Goal: Information Seeking & Learning: Learn about a topic

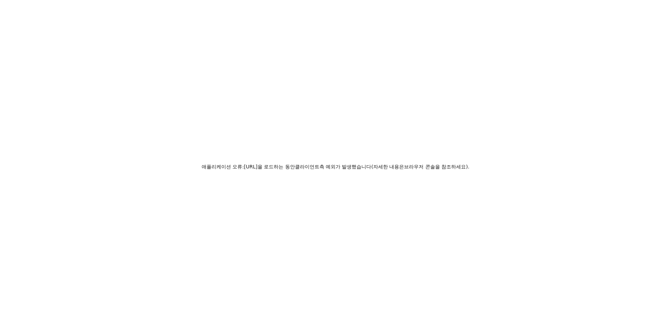
click at [355, 2] on div "애플리케이션 오류: [URL]을 로드하는 동안 클라이언트 측 예외가 발생했습니다 ( 자세한 내용은 브라우저 콘솔을 참조하세요)." at bounding box center [335, 166] width 671 height 333
drag, startPoint x: 394, startPoint y: 30, endPoint x: 135, endPoint y: 1, distance: 259.8
click at [319, 16] on div "애플리케이션 오류: [URL]을 로드하는 동안 클라이언트 측 예외가 발생했습니다 ( 자세한 내용은 브라우저 콘솔을 참조하세요)." at bounding box center [335, 166] width 671 height 333
